Goal: Check status: Check status

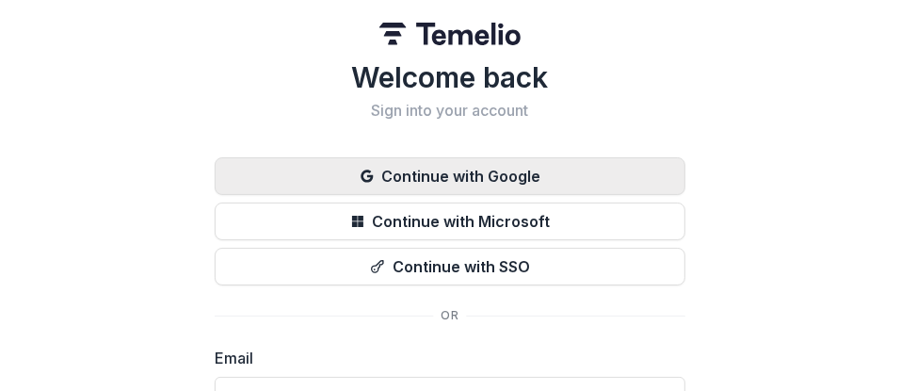
drag, startPoint x: 568, startPoint y: 154, endPoint x: 583, endPoint y: 172, distance: 23.4
click at [583, 172] on div "Welcome back Sign into your account Continue with Google Continue with Microsof…" at bounding box center [450, 330] width 471 height 540
click at [583, 172] on button "Continue with Google" at bounding box center [450, 176] width 471 height 38
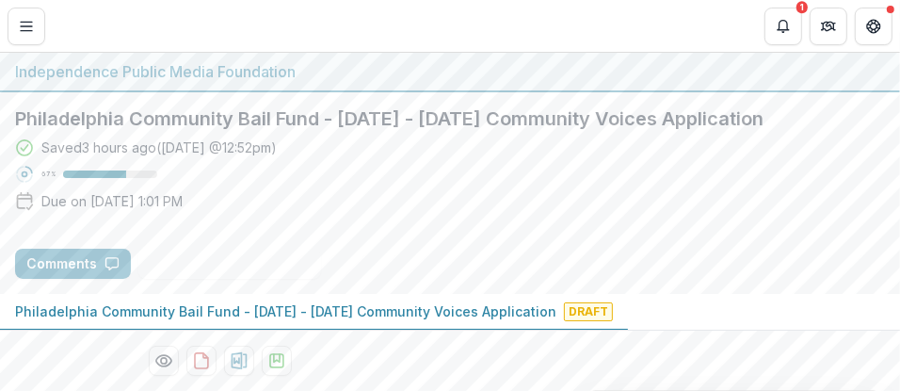
click at [506, 246] on div "Philadelphia Community Bail Fund - 2025 - 2025 Community Voices Application Sav…" at bounding box center [450, 192] width 900 height 201
click at [783, 31] on icon "Notifications" at bounding box center [782, 32] width 3 height 2
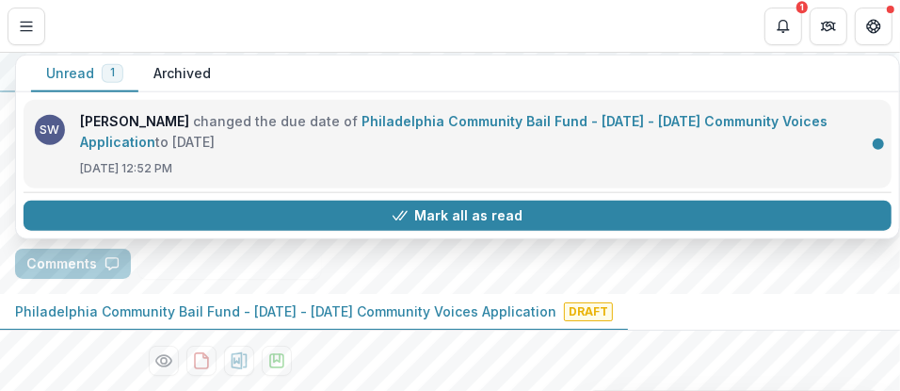
click at [748, 119] on link "Philadelphia Community Bail Fund - 2025 - 2025 Community Voices Application" at bounding box center [453, 131] width 747 height 37
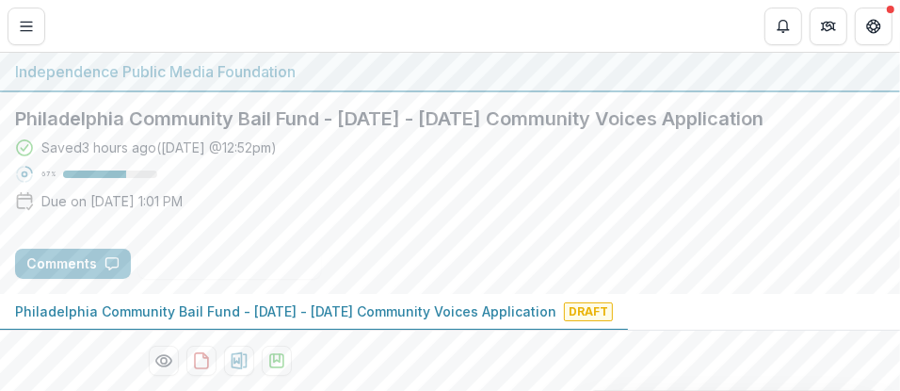
click at [696, 184] on div "Saved 3 hours ago ( Today @ 12:52pm ) 67 % Due on Sep 18, 2025, 1:01 PM" at bounding box center [450, 177] width 870 height 81
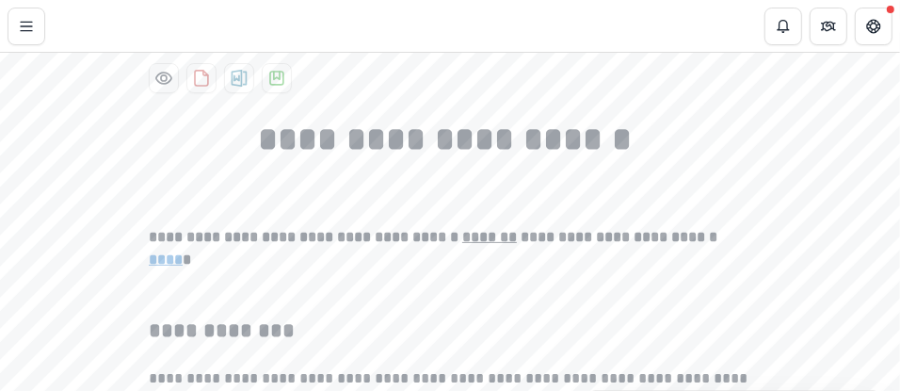
scroll to position [299, 0]
